Goal: Find specific page/section: Find specific page/section

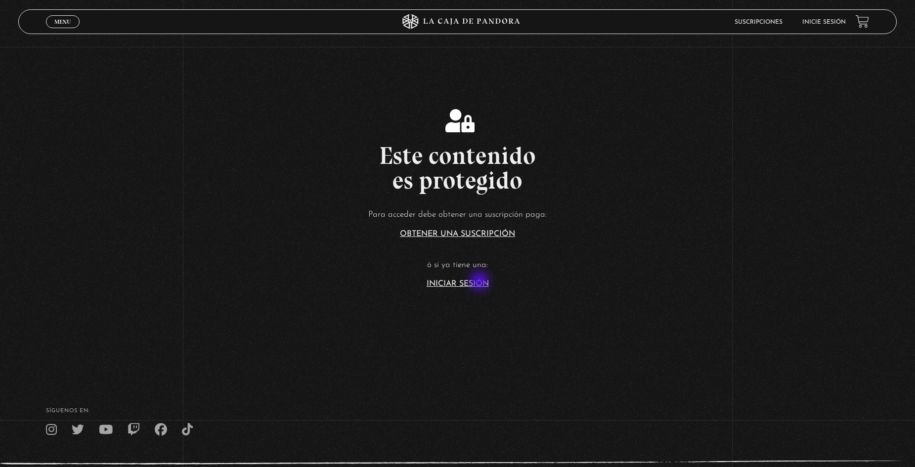
click at [476, 284] on link "Iniciar Sesión" at bounding box center [457, 284] width 62 height 8
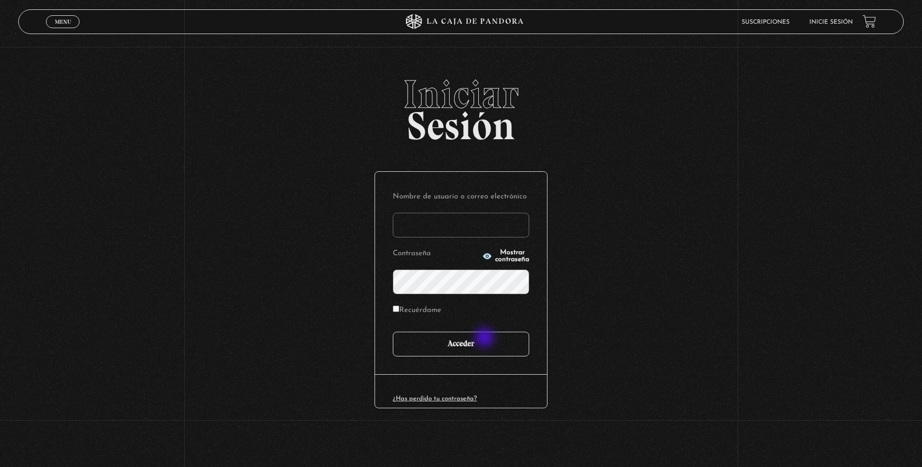
type input "ulatebolandivaleria@gmail.com"
click at [486, 341] on input "Acceder" at bounding box center [461, 344] width 136 height 25
